Goal: Navigation & Orientation: Go to known website

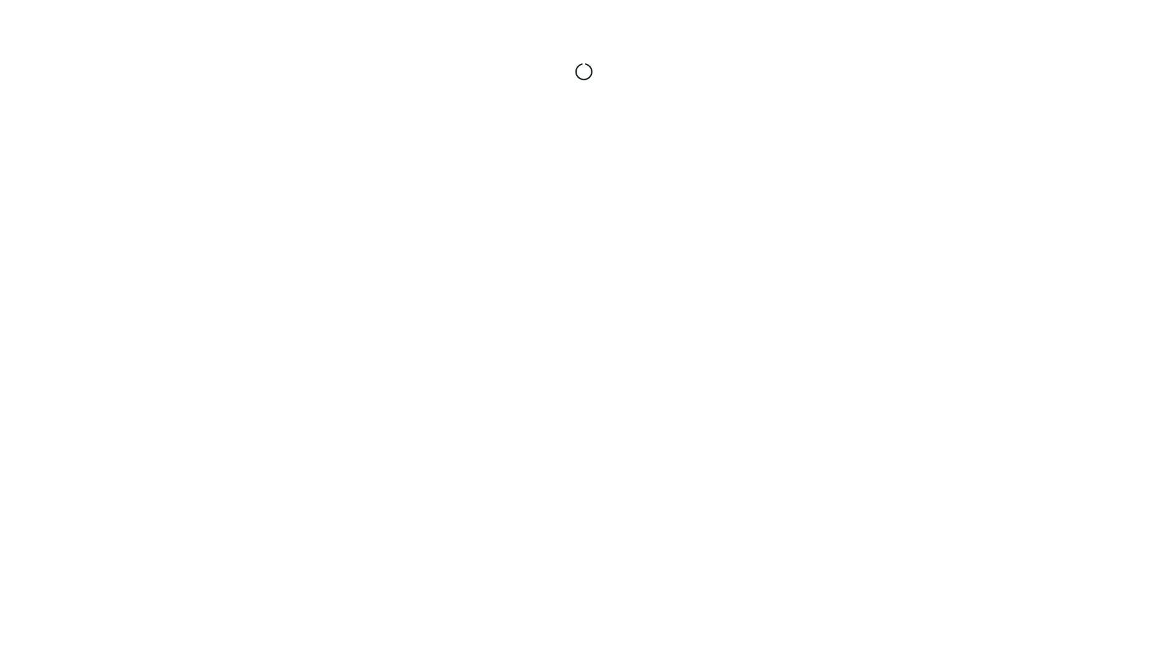
click at [312, 145] on html at bounding box center [584, 72] width 1168 height 145
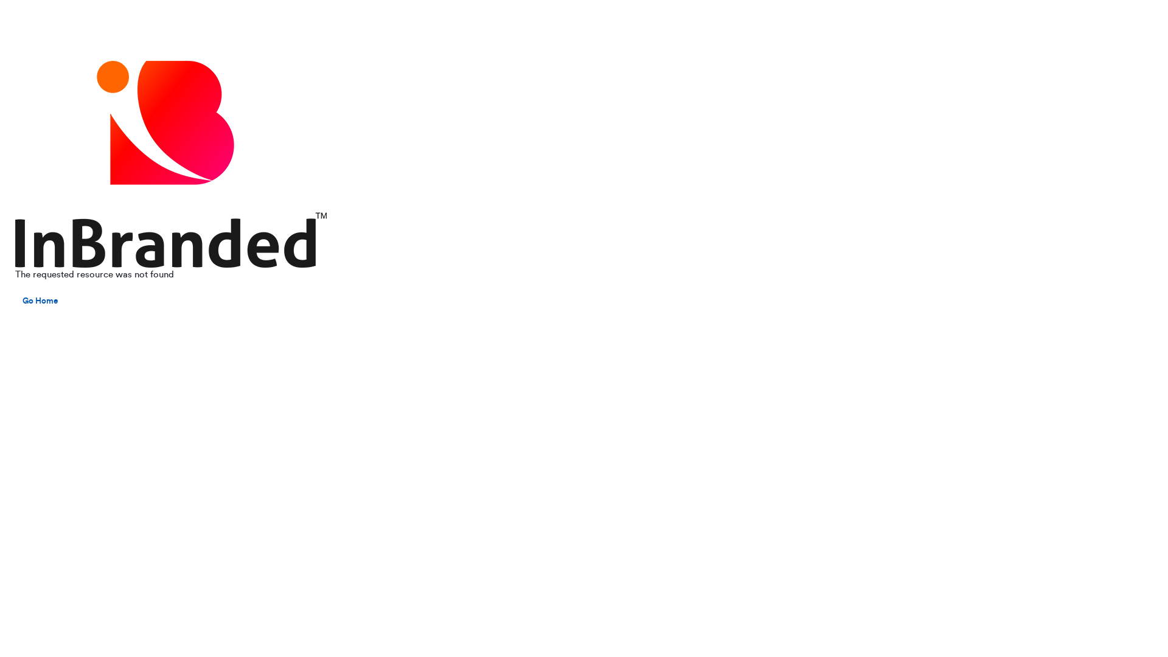
click at [40, 301] on link "Go Home" at bounding box center [40, 301] width 50 height 21
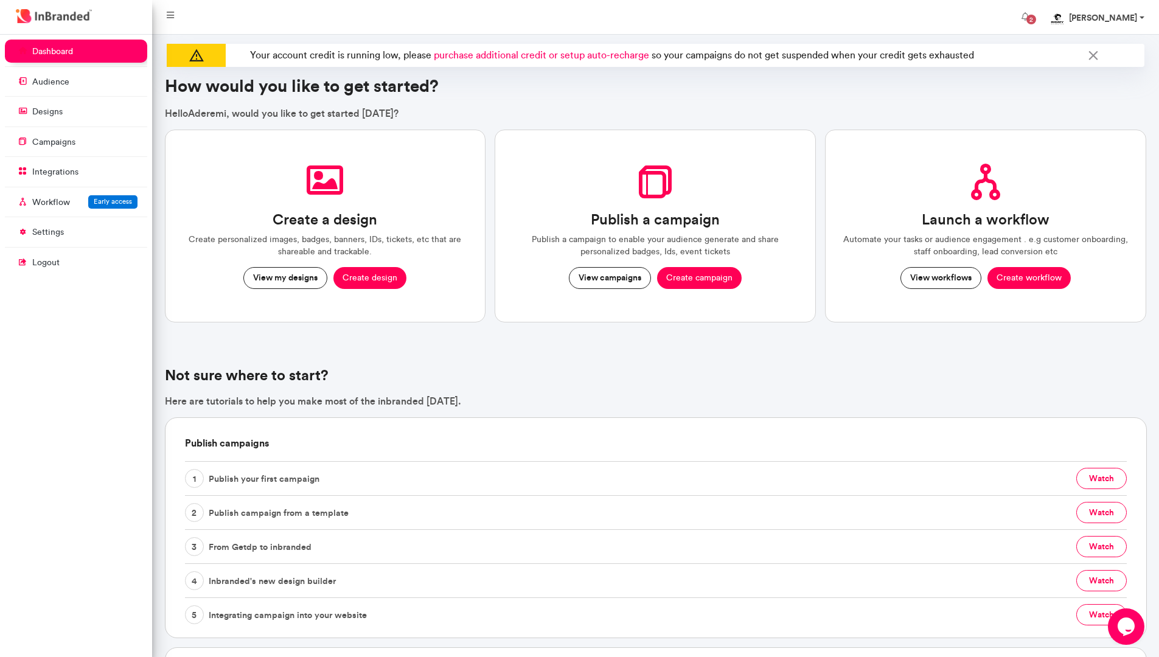
click at [1144, 17] on link "[PERSON_NAME]" at bounding box center [1096, 17] width 116 height 24
